Goal: Subscribe to service/newsletter

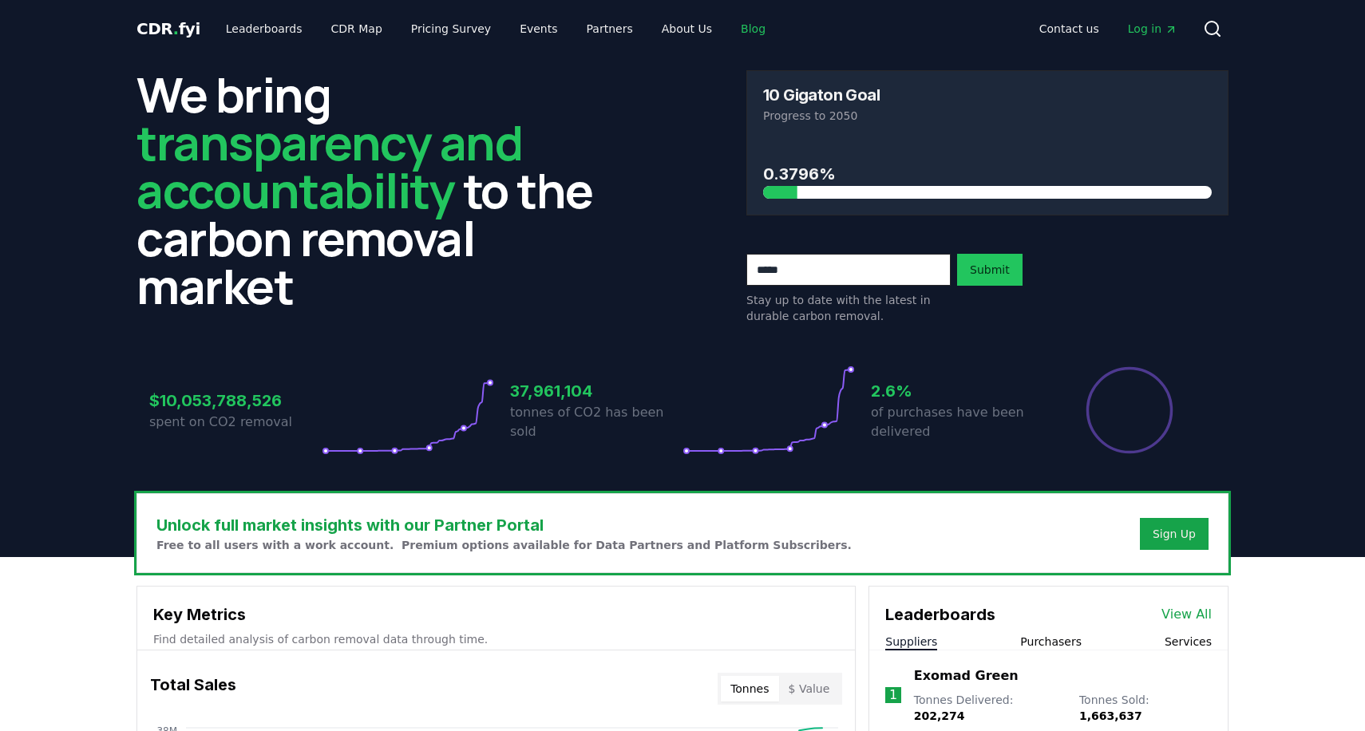
click at [730, 30] on link "Blog" at bounding box center [753, 28] width 50 height 29
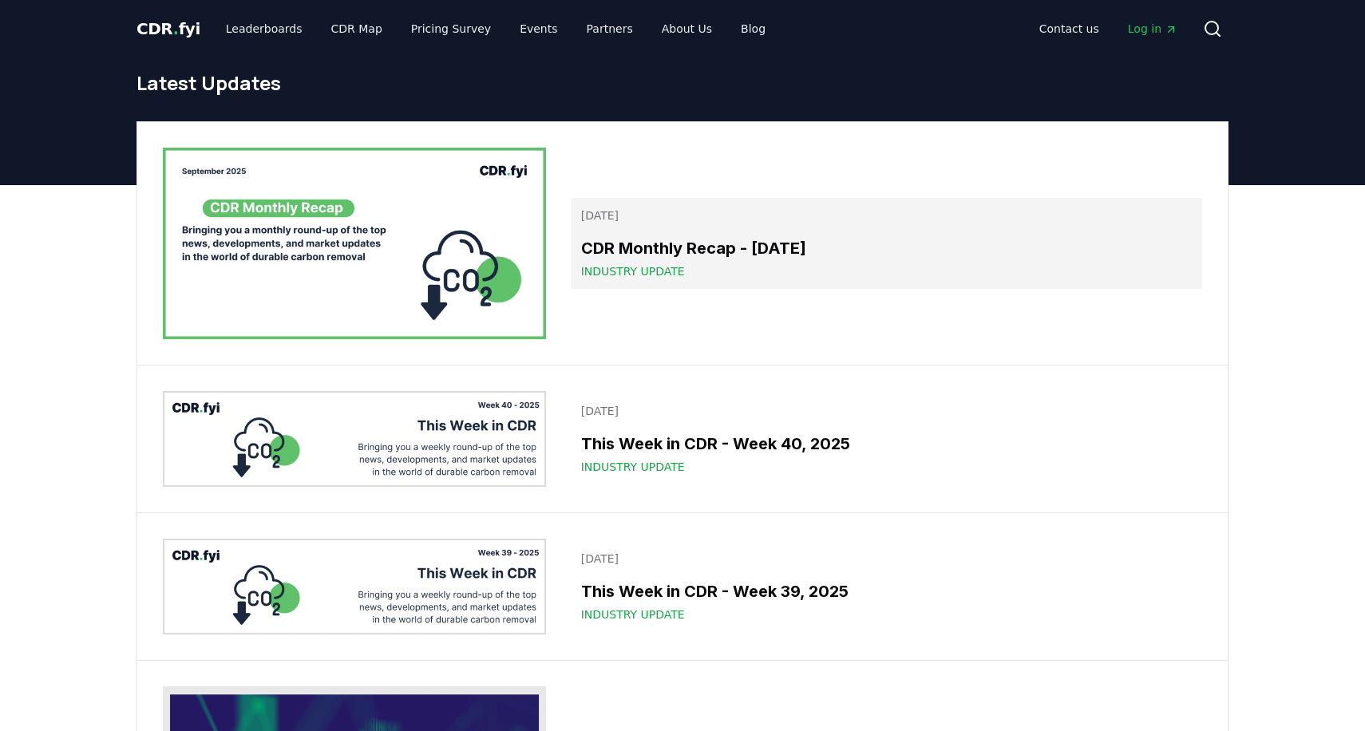
click at [833, 255] on h3 "CDR Monthly Recap - [DATE]" at bounding box center [886, 248] width 611 height 24
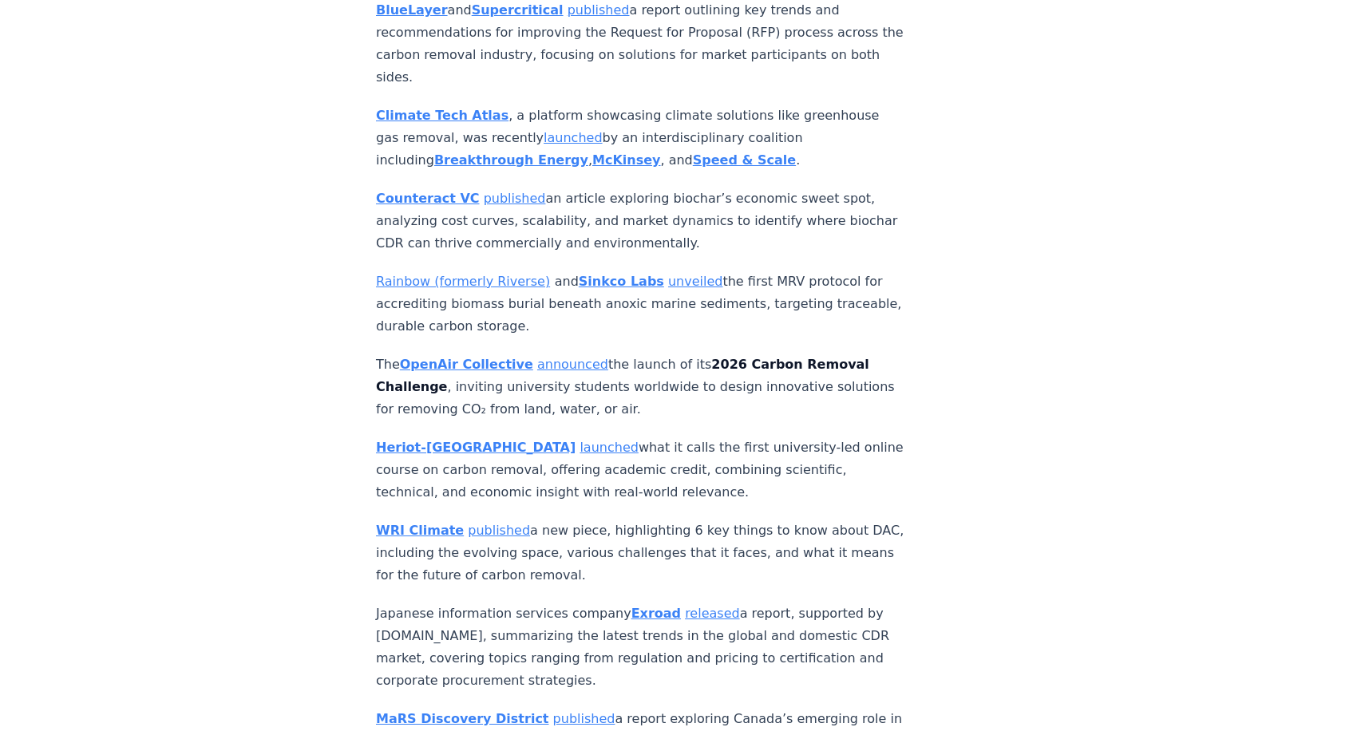
scroll to position [374, 0]
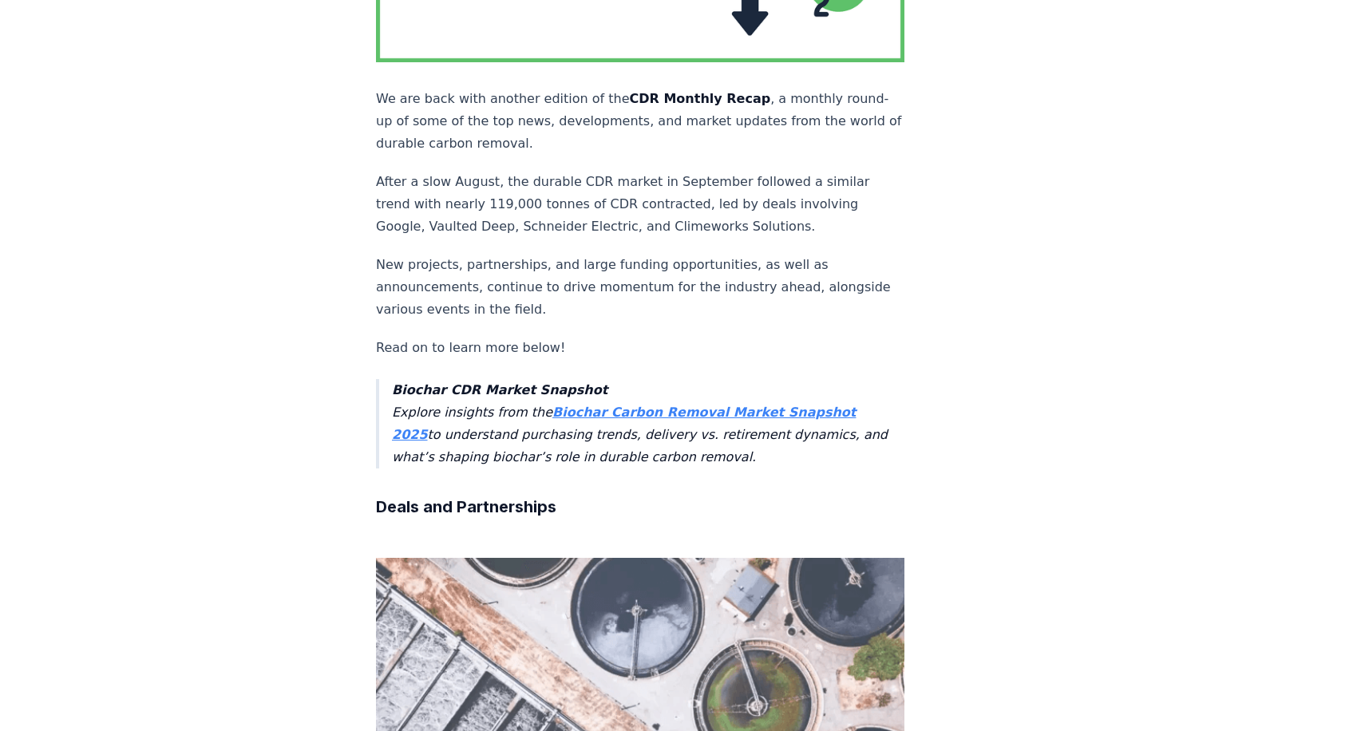
click at [643, 405] on strong "Biochar Carbon Removal Market Snapshot 2025" at bounding box center [624, 424] width 464 height 38
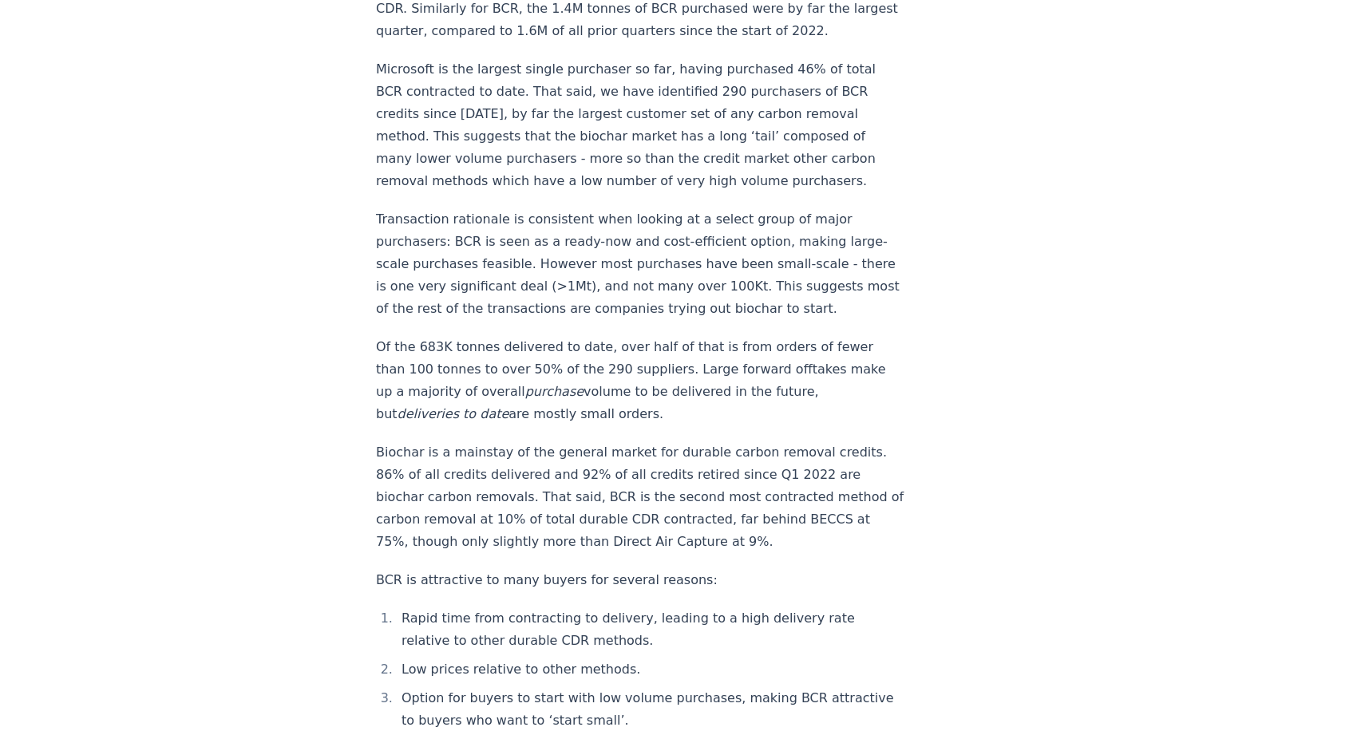
scroll to position [1825, 0]
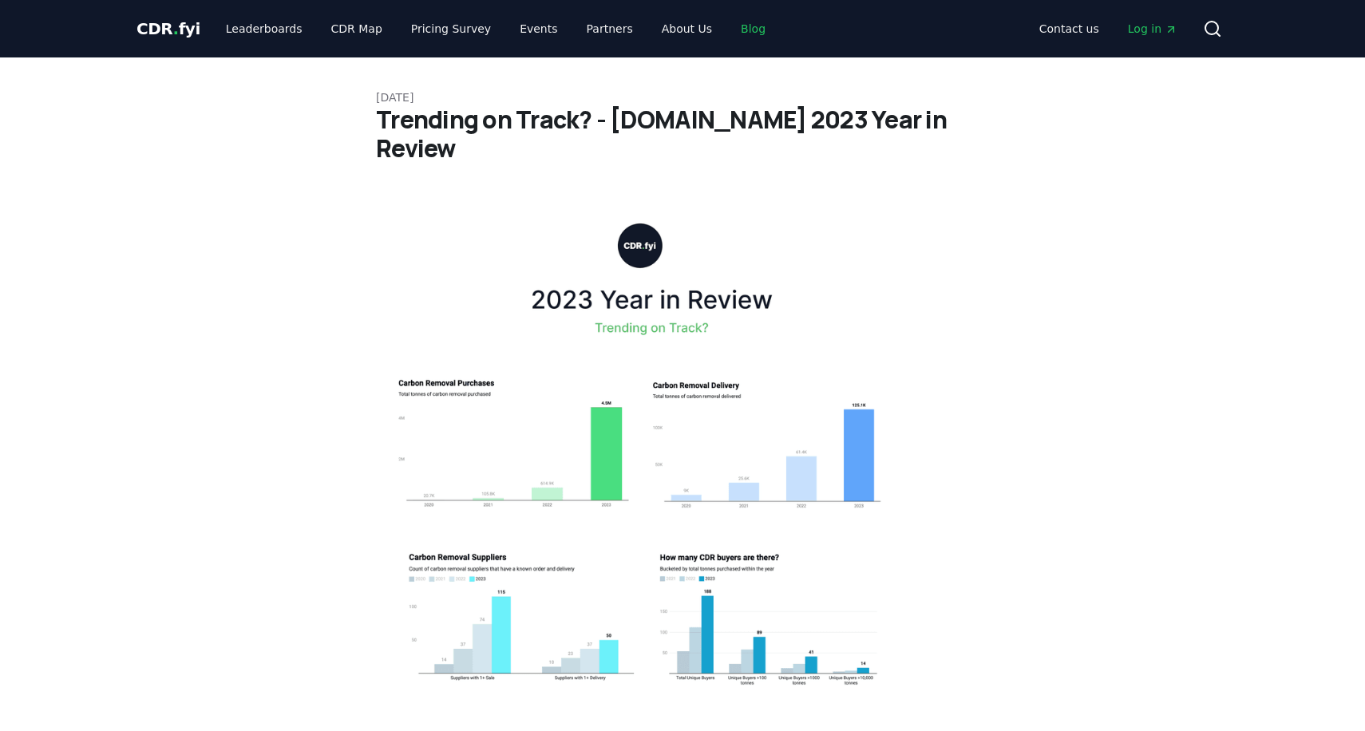
click at [728, 32] on link "Blog" at bounding box center [753, 28] width 50 height 29
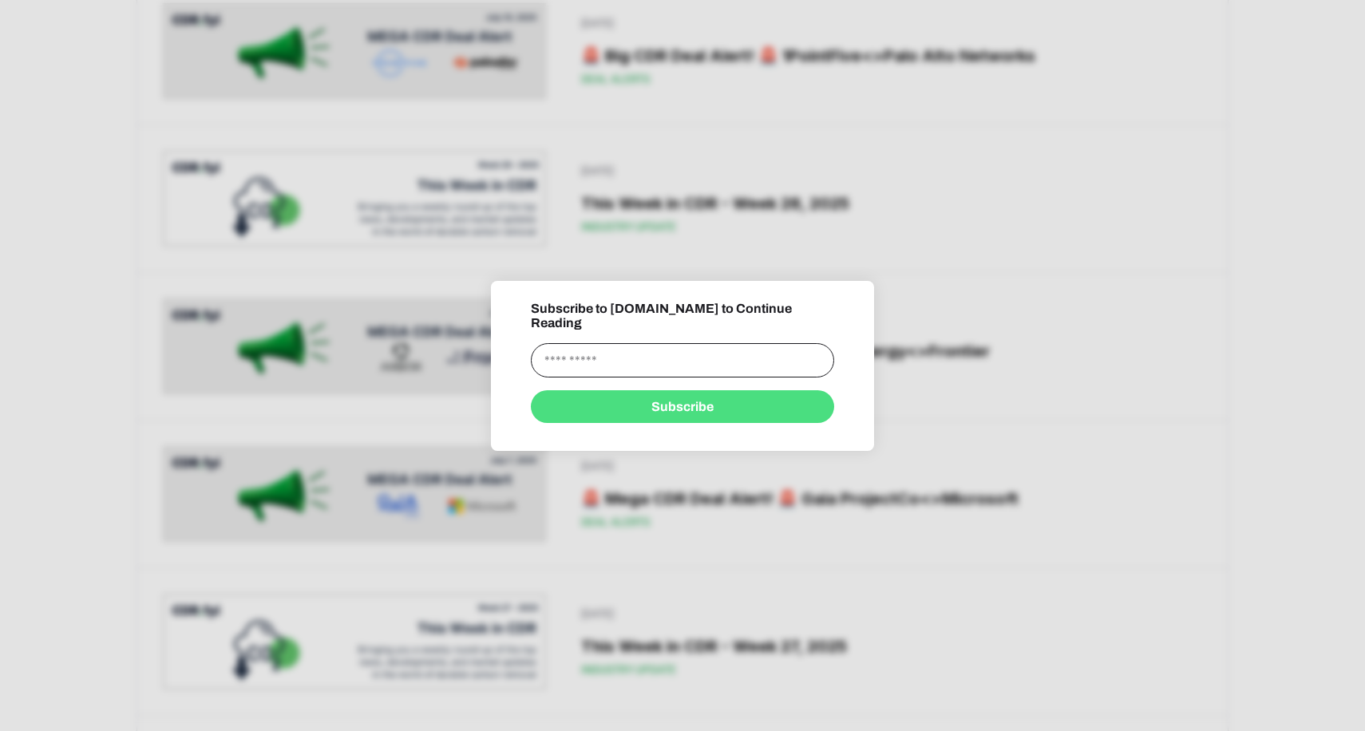
scroll to position [3342, 0]
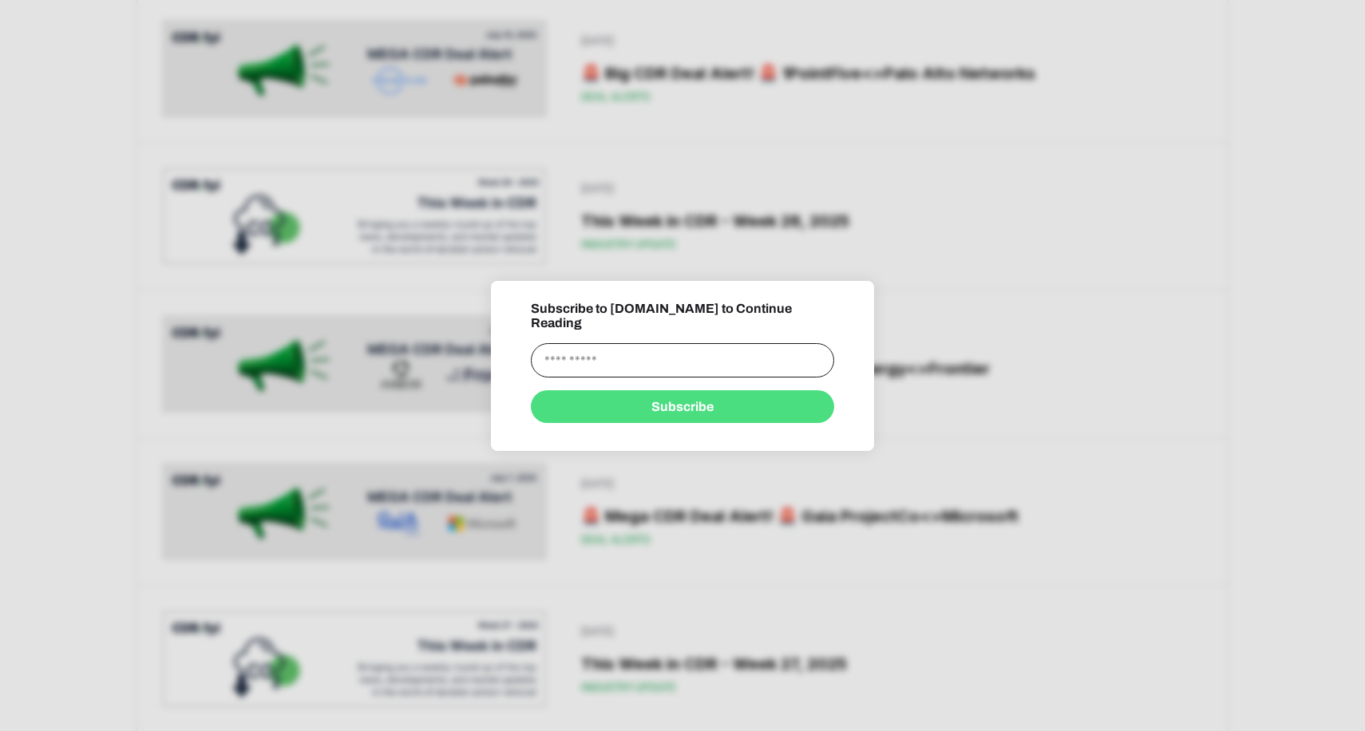
click at [912, 255] on div at bounding box center [682, 365] width 1365 height 731
click at [857, 295] on div "information" at bounding box center [682, 288] width 383 height 14
click at [726, 343] on input "information" at bounding box center [682, 360] width 303 height 34
type input "**********"
click at [720, 398] on button "Subscribe" at bounding box center [682, 406] width 303 height 33
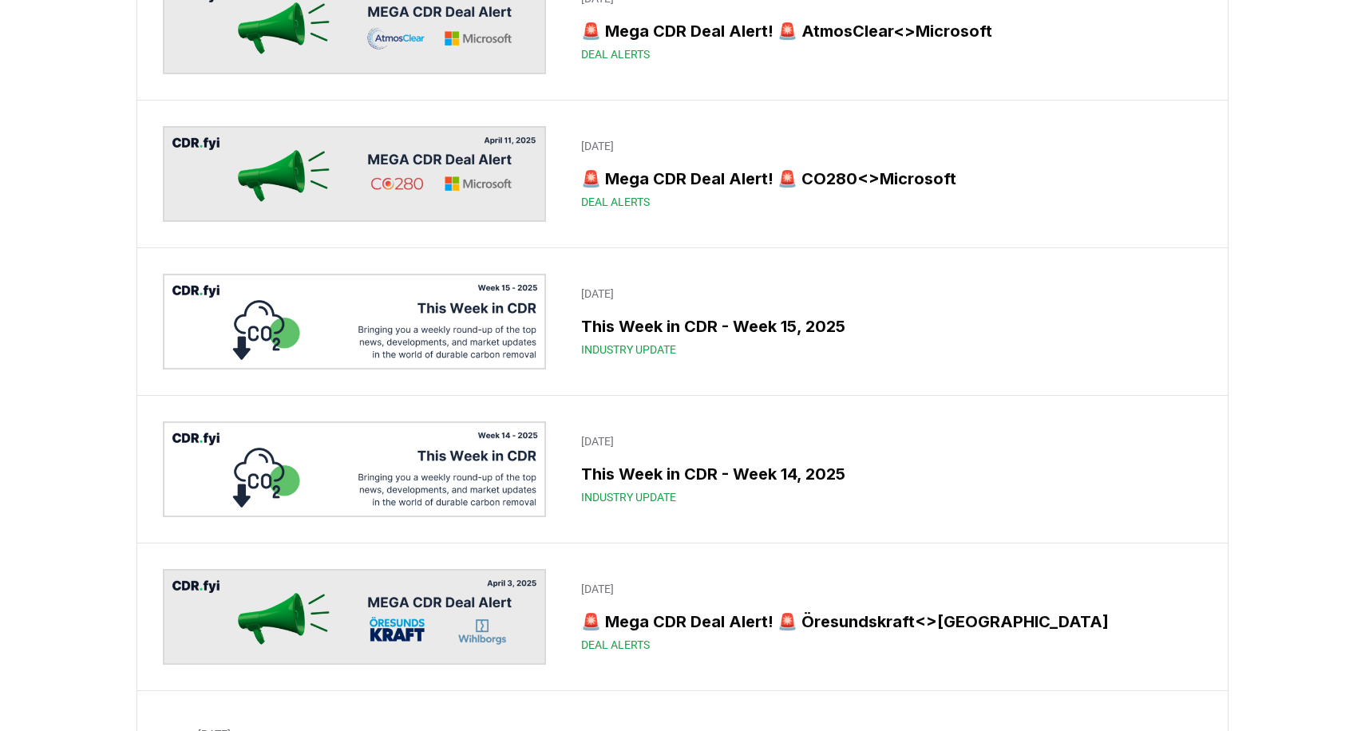
scroll to position [8239, 0]
